Goal: Task Accomplishment & Management: Manage account settings

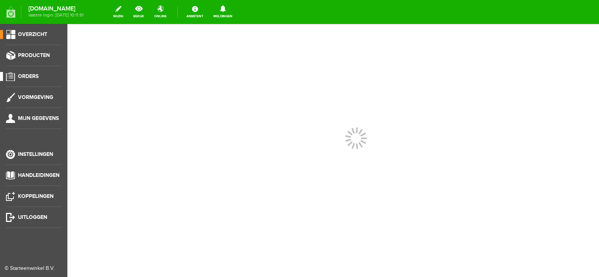
click at [30, 74] on span "Orders" at bounding box center [28, 76] width 21 height 6
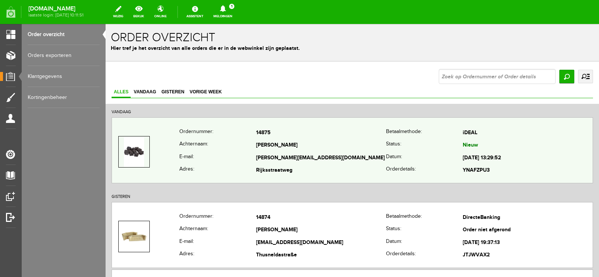
click at [336, 152] on td "[PERSON_NAME][EMAIL_ADDRESS][DOMAIN_NAME]" at bounding box center [321, 158] width 130 height 13
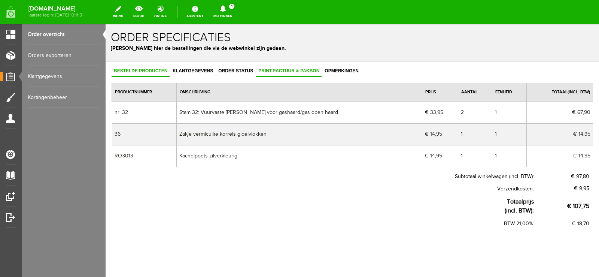
click at [290, 69] on span "Print factuur & pakbon" at bounding box center [289, 70] width 66 height 5
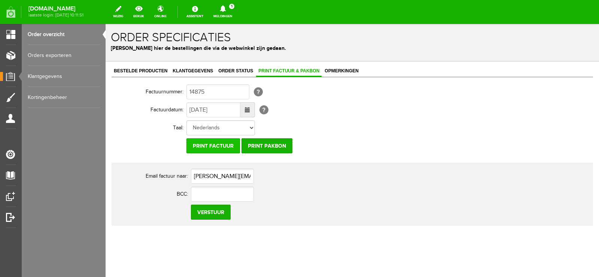
click at [225, 146] on input "Print factuur" at bounding box center [214, 145] width 54 height 15
click at [280, 143] on input "Print pakbon" at bounding box center [267, 145] width 51 height 15
click at [226, 6] on icon at bounding box center [223, 8] width 6 height 7
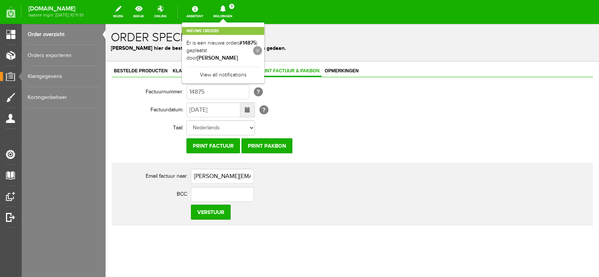
click at [262, 50] on link at bounding box center [257, 50] width 9 height 9
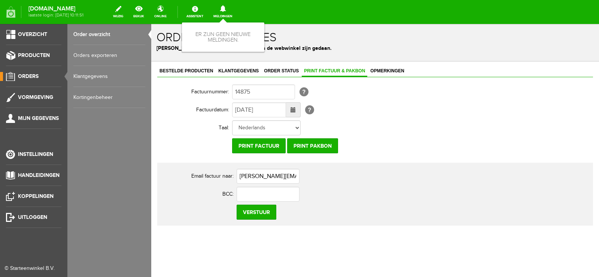
click at [31, 75] on span "Orders" at bounding box center [28, 76] width 21 height 6
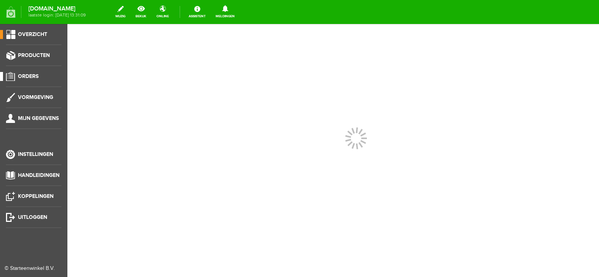
click at [35, 73] on span "Orders" at bounding box center [28, 76] width 21 height 6
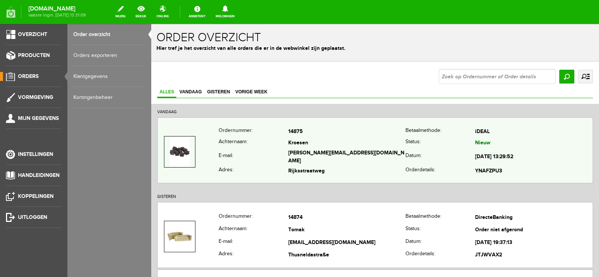
click at [397, 160] on td "[PERSON_NAME][EMAIL_ADDRESS][DOMAIN_NAME]" at bounding box center [347, 157] width 118 height 17
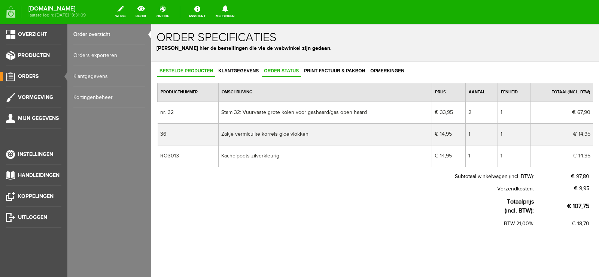
click at [285, 69] on span "Order status" at bounding box center [281, 70] width 39 height 5
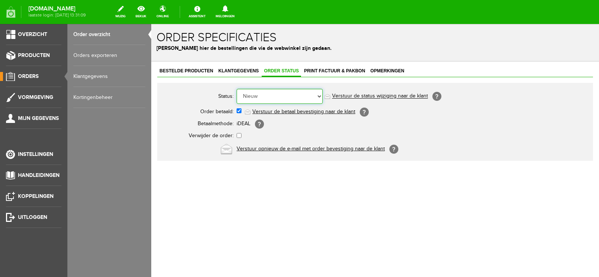
click at [320, 95] on select "Order niet afgerond Nieuw Order in behandeling Wacht op leverancier Wacht op be…" at bounding box center [280, 96] width 86 height 15
click at [237, 89] on select "Order niet afgerond Nieuw Order in behandeling Wacht op leverancier Wacht op be…" at bounding box center [280, 96] width 86 height 15
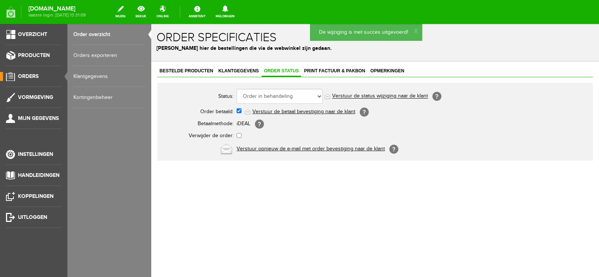
click at [391, 95] on link "Verstuur de status wijziging naar de klant" at bounding box center [380, 96] width 96 height 6
click at [27, 73] on span "Orders" at bounding box center [28, 76] width 21 height 6
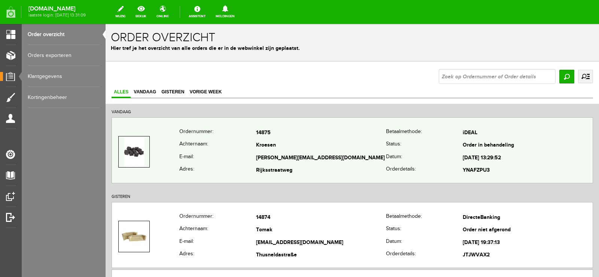
scroll to position [37, 0]
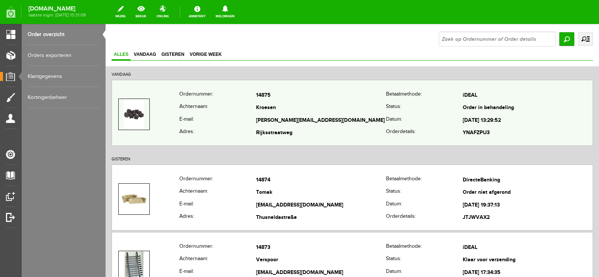
click at [324, 109] on td "Kroesen" at bounding box center [321, 108] width 130 height 13
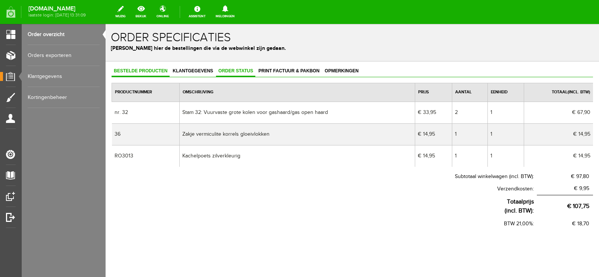
click at [240, 72] on span "Order status" at bounding box center [235, 70] width 39 height 5
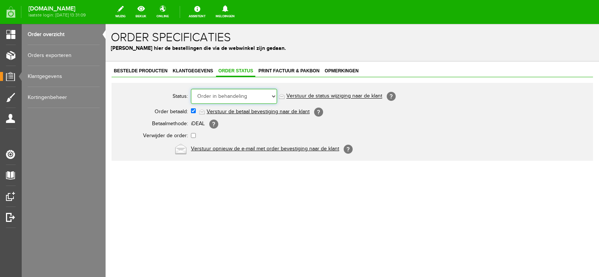
click at [275, 95] on select "Order niet afgerond Nieuw Order in behandeling Wacht op leverancier Wacht op be…" at bounding box center [234, 96] width 86 height 15
select select "14"
click at [191, 89] on select "Order niet afgerond Nieuw Order in behandeling Wacht op leverancier Wacht op be…" at bounding box center [234, 96] width 86 height 15
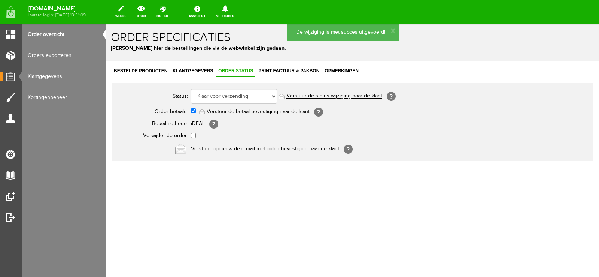
click at [337, 93] on link "Verstuur de status wijziging naar de klant" at bounding box center [335, 96] width 96 height 6
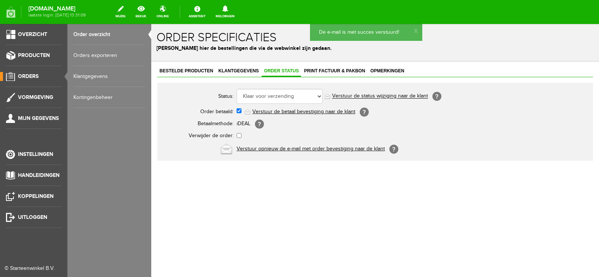
click at [31, 76] on span "Orders" at bounding box center [28, 76] width 21 height 6
